Goal: Task Accomplishment & Management: Use online tool/utility

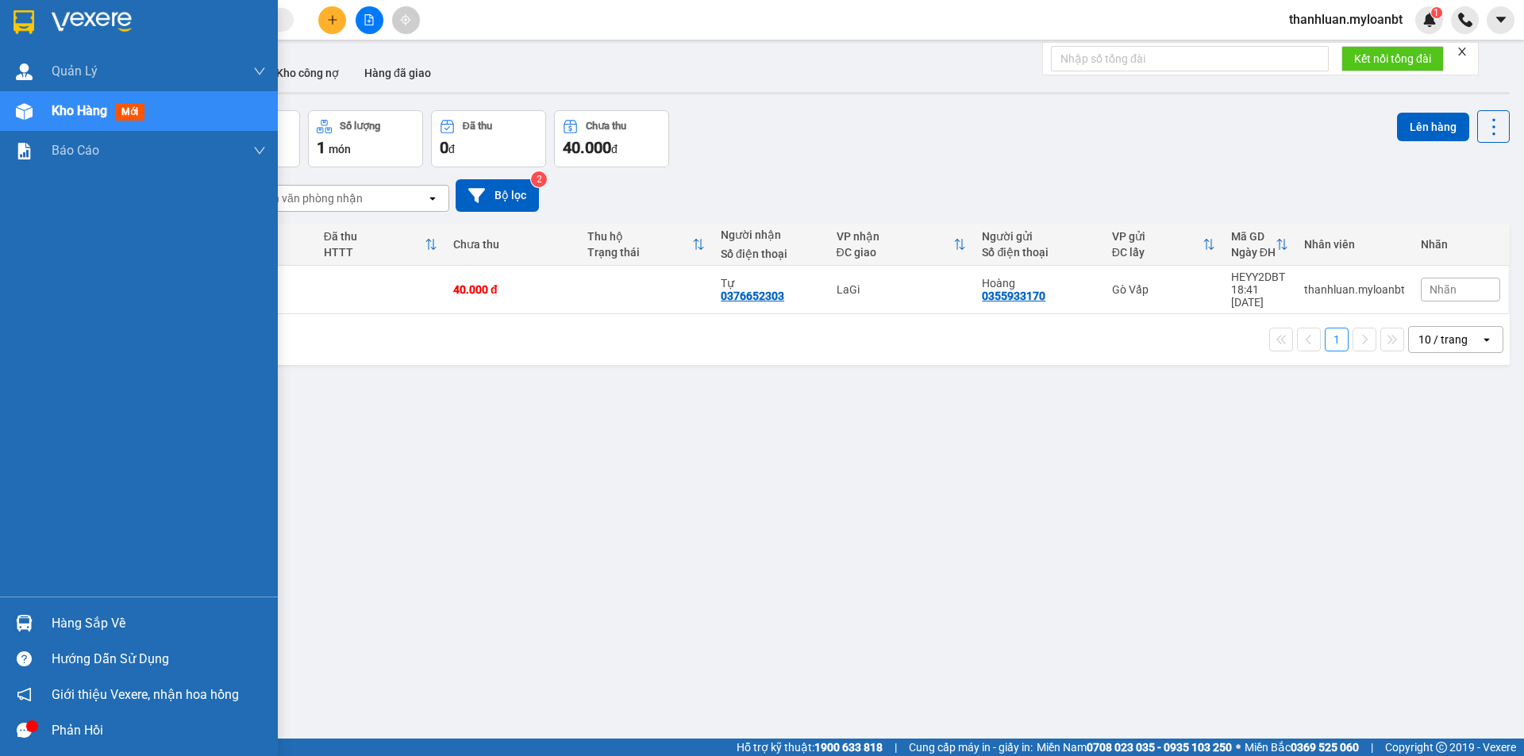
click at [37, 627] on div "Hàng sắp về" at bounding box center [139, 624] width 278 height 36
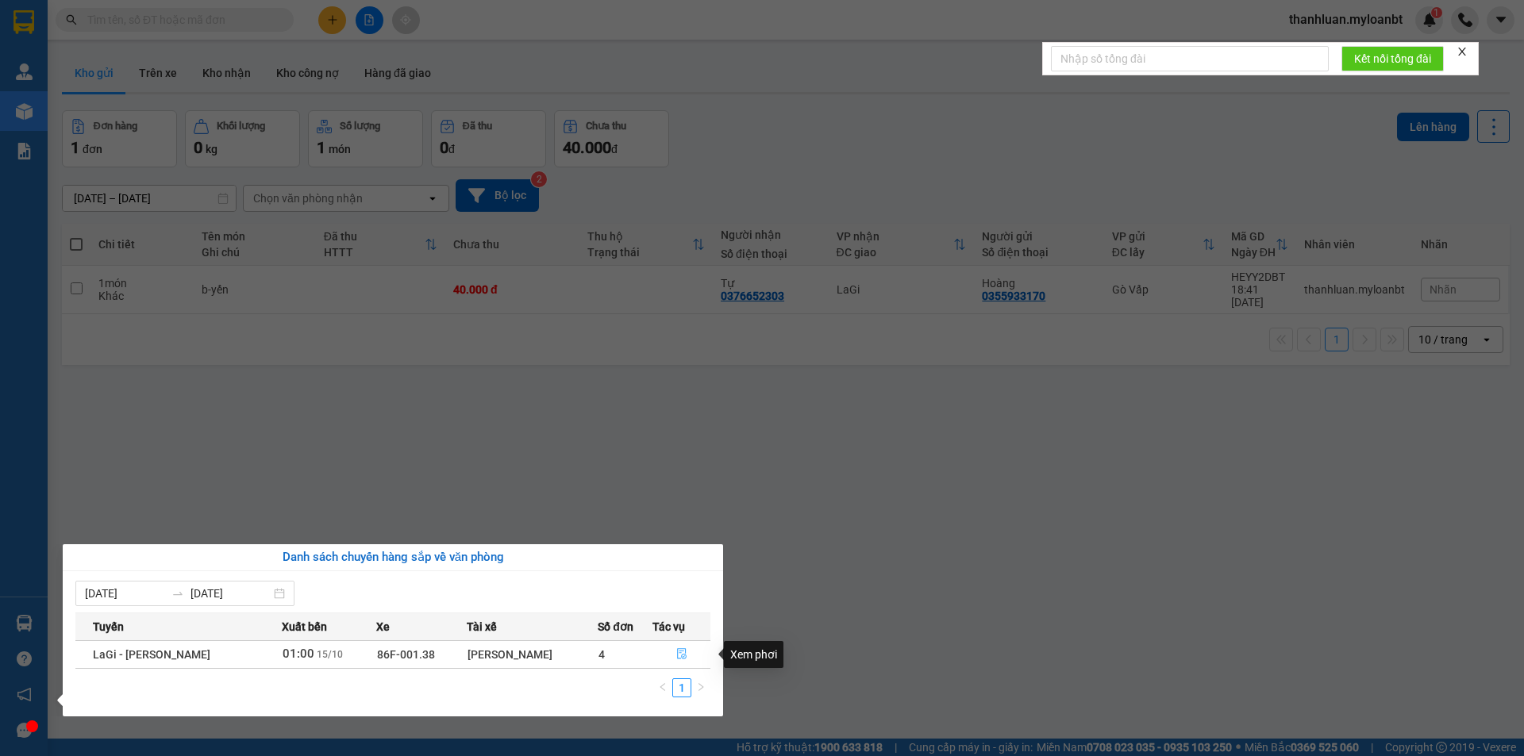
click at [681, 648] on icon "file-done" at bounding box center [681, 653] width 11 height 11
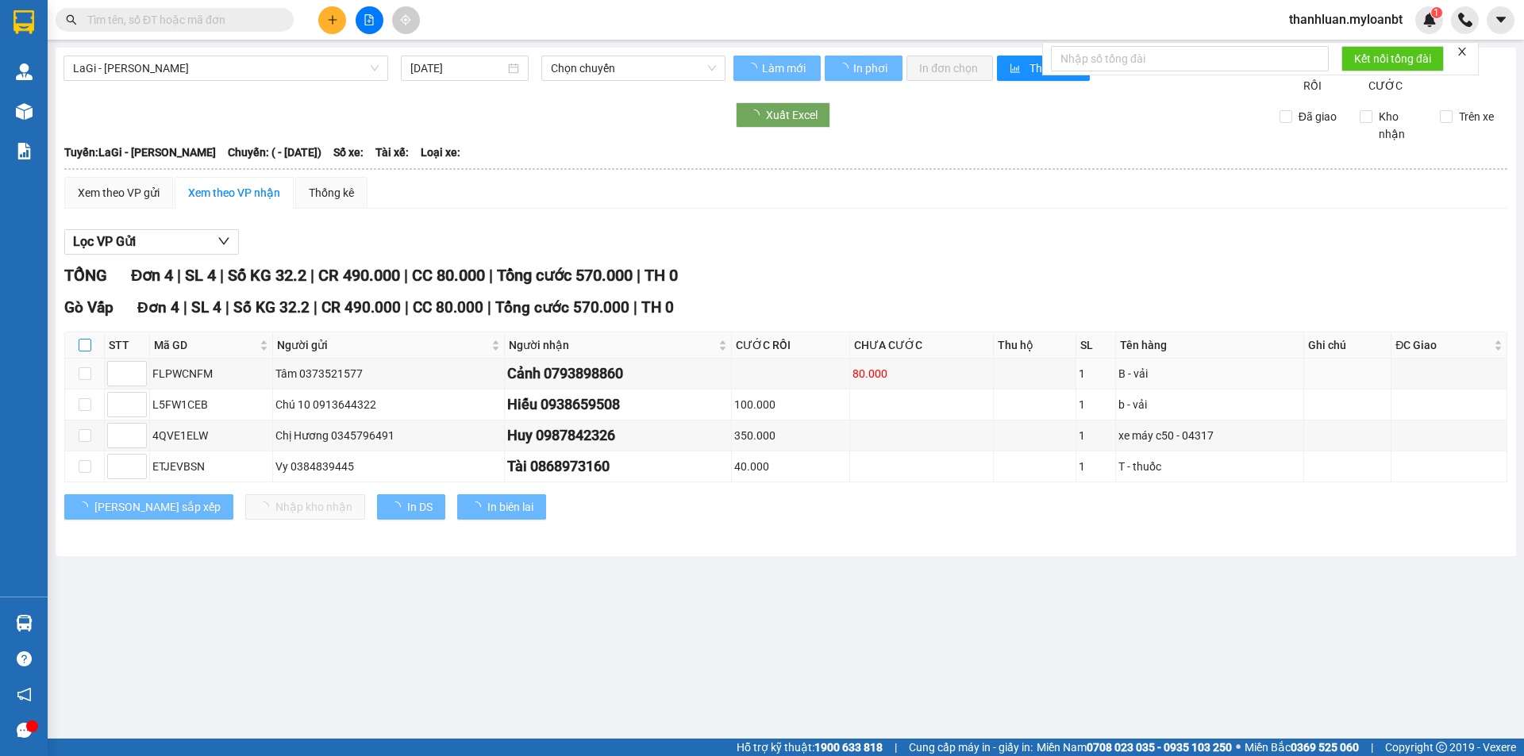
type input "[DATE]"
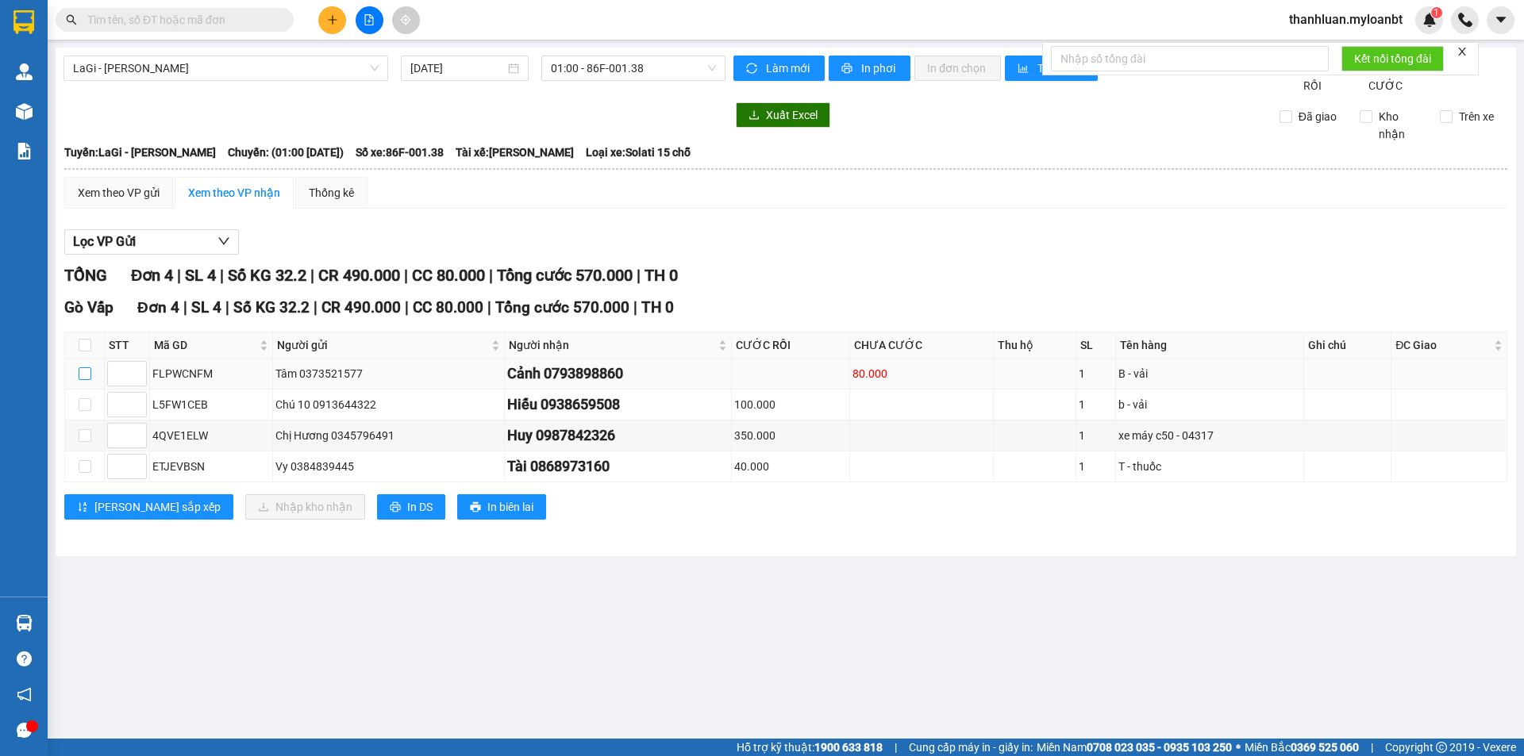
click at [87, 380] on input "checkbox" at bounding box center [85, 374] width 13 height 13
checkbox input "true"
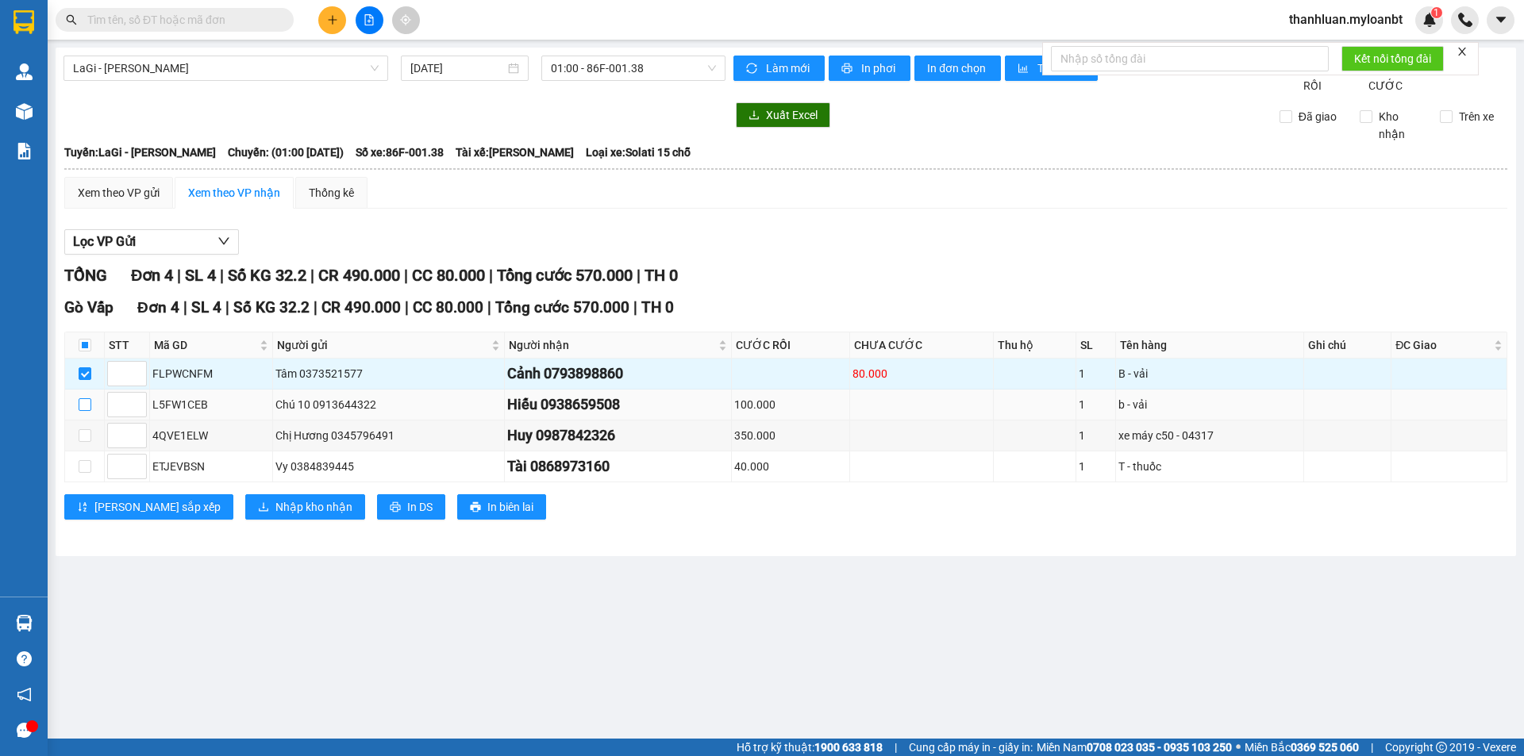
click at [83, 411] on input "checkbox" at bounding box center [85, 404] width 13 height 13
checkbox input "true"
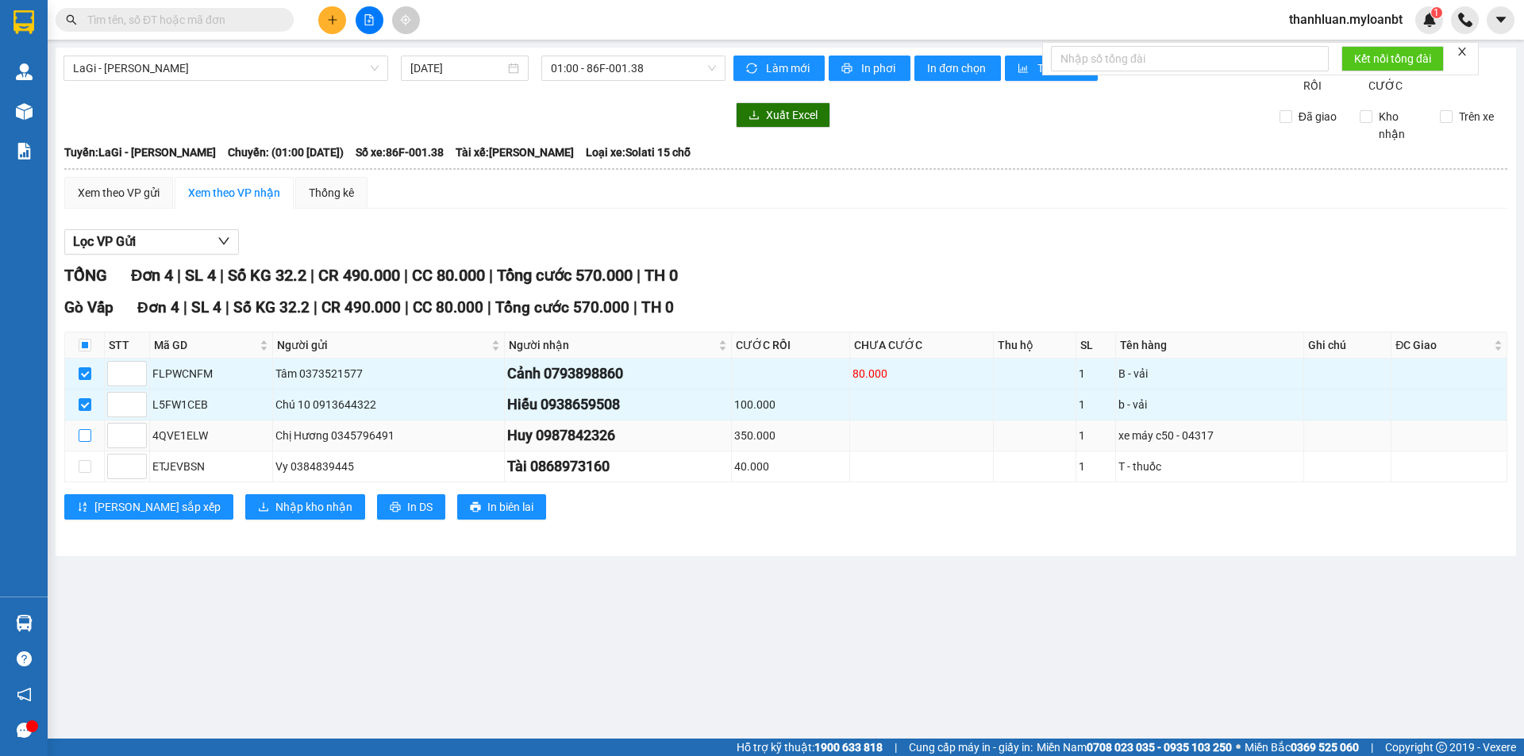
click at [86, 442] on input "checkbox" at bounding box center [85, 435] width 13 height 13
checkbox input "true"
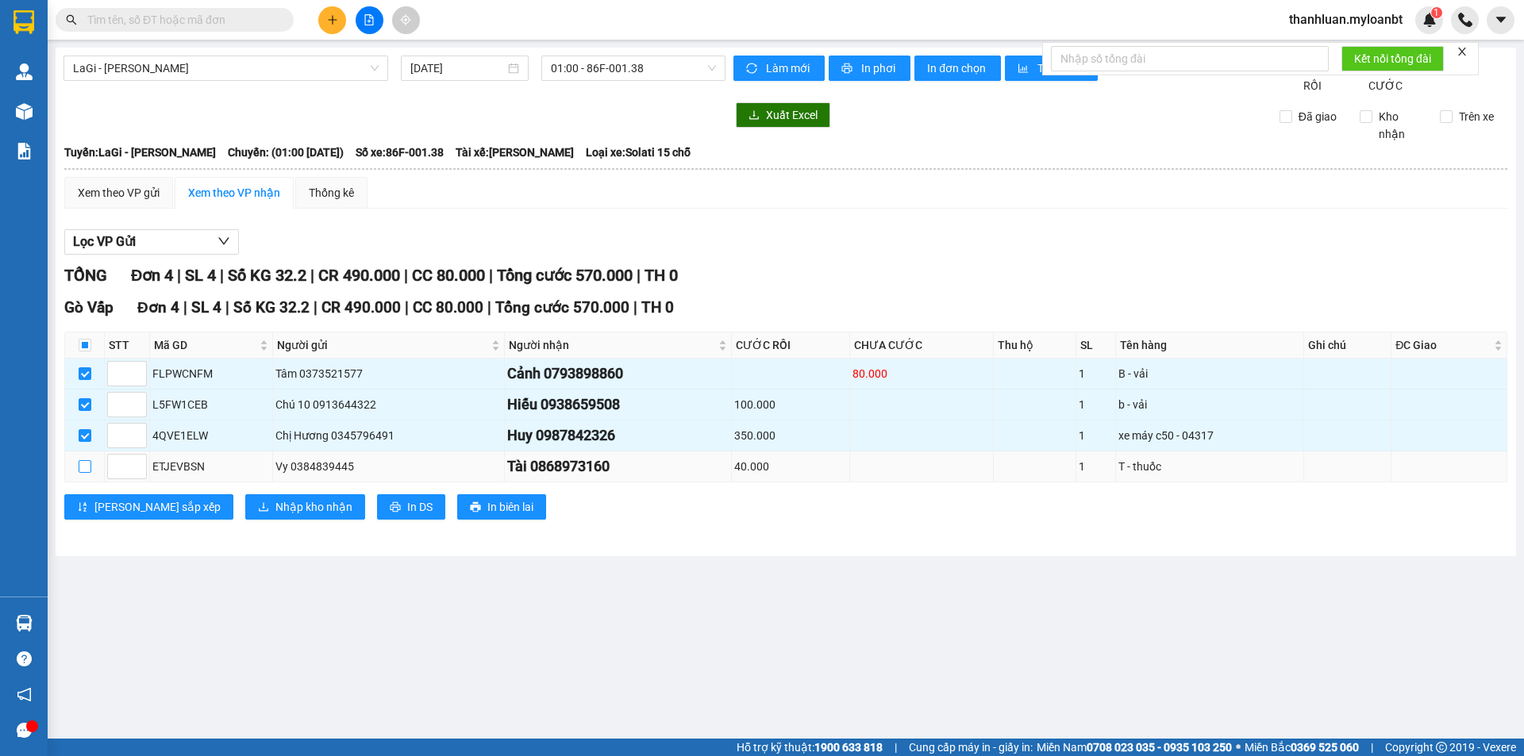
click at [83, 473] on input "checkbox" at bounding box center [85, 466] width 13 height 13
checkbox input "true"
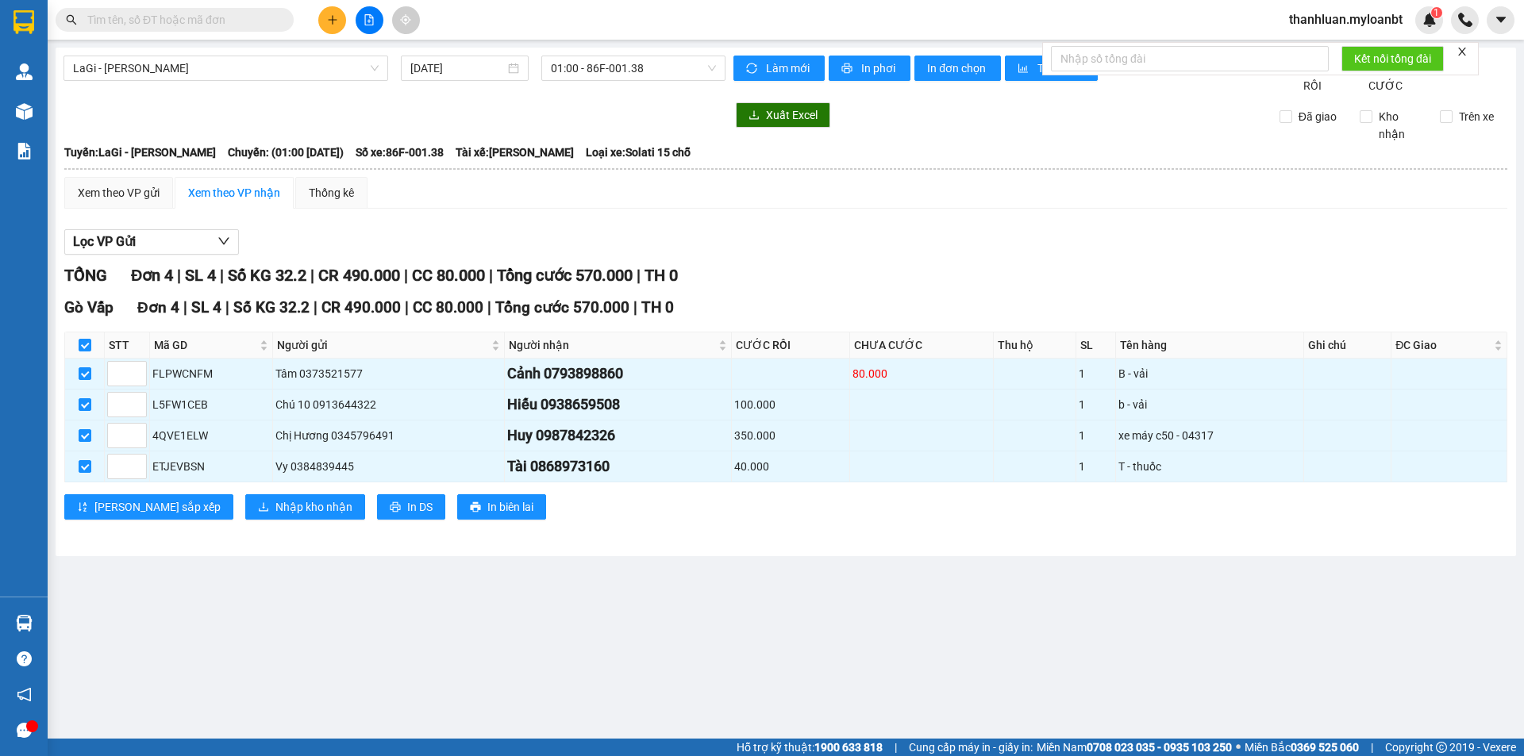
drag, startPoint x: 83, startPoint y: 482, endPoint x: 258, endPoint y: 578, distance: 199.3
click at [258, 577] on main "LaGi - [GEOGRAPHIC_DATA] [DATE] 01:00 - 86F-001.38 Làm mới In phơi In đơn chọn …" at bounding box center [762, 369] width 1524 height 739
click at [275, 516] on span "Nhập kho nhận" at bounding box center [313, 506] width 77 height 17
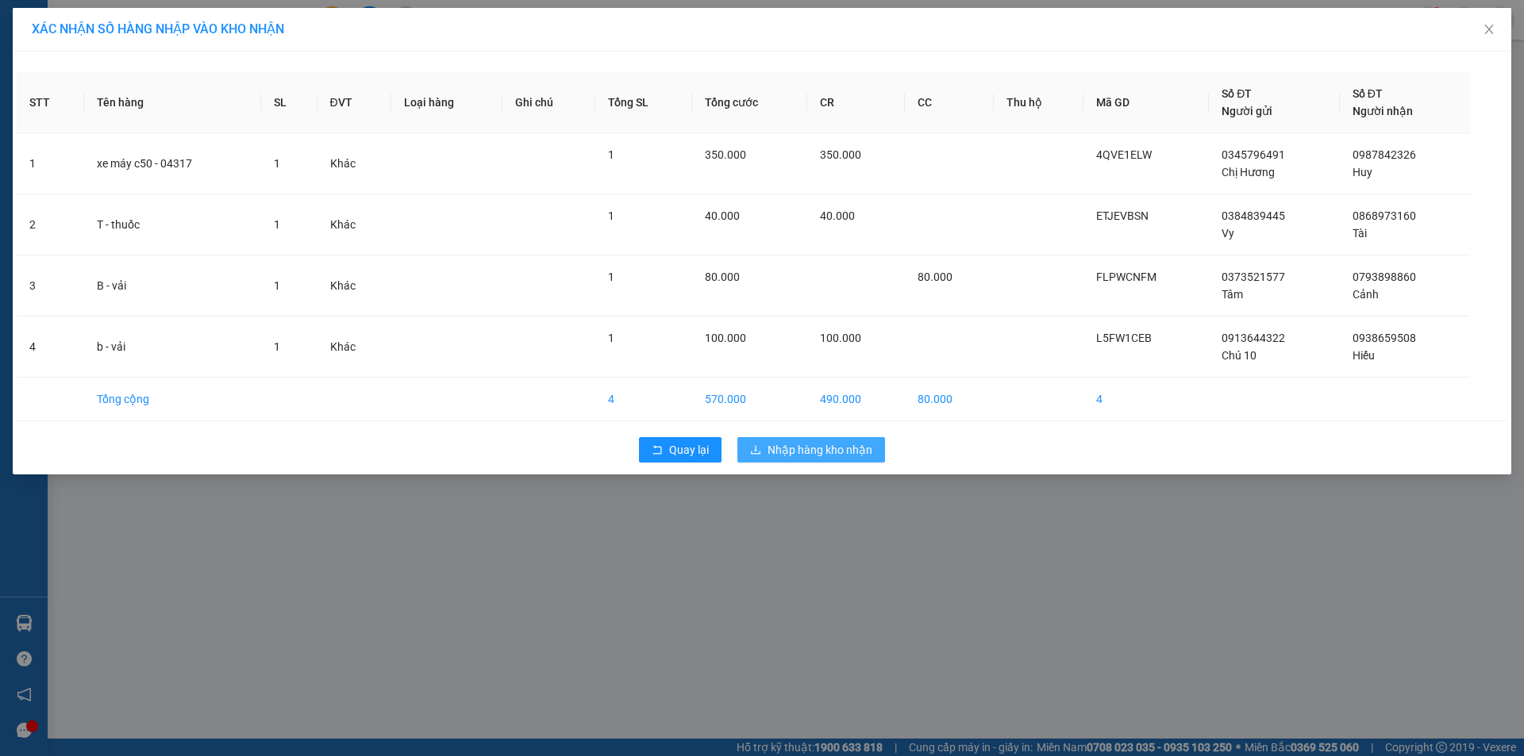
click at [848, 437] on button "Nhập hàng kho nhận" at bounding box center [811, 449] width 148 height 25
